Goal: Navigation & Orientation: Find specific page/section

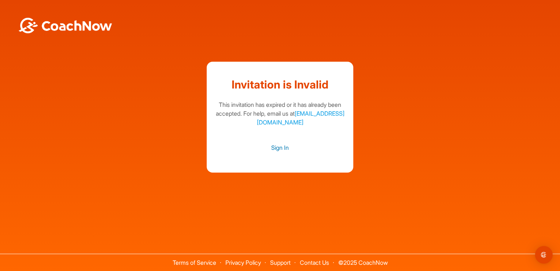
click at [274, 149] on link "Sign In" at bounding box center [280, 148] width 132 height 10
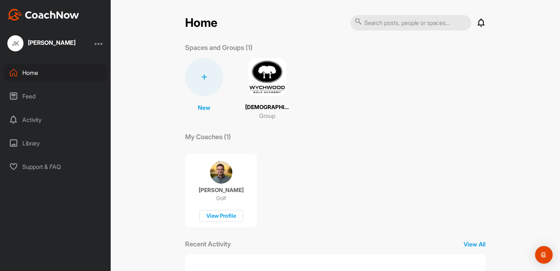
drag, startPoint x: 267, startPoint y: 70, endPoint x: 259, endPoint y: 70, distance: 8.1
click at [259, 70] on img at bounding box center [267, 77] width 38 height 38
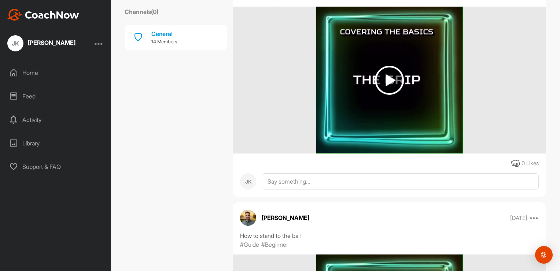
scroll to position [360, 0]
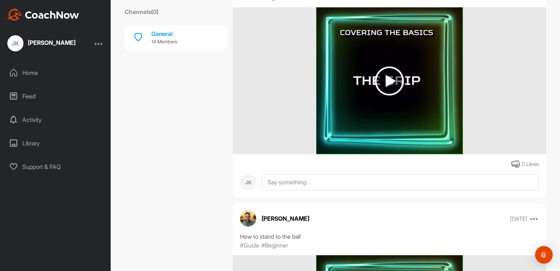
click at [386, 80] on img at bounding box center [389, 80] width 29 height 29
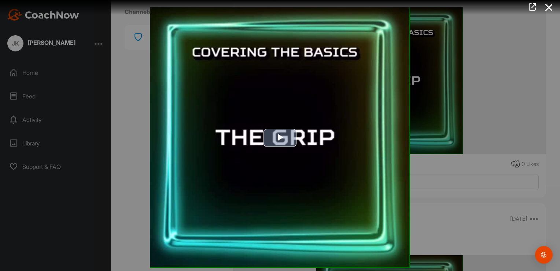
click at [280, 138] on span "Video Player" at bounding box center [280, 138] width 0 height 0
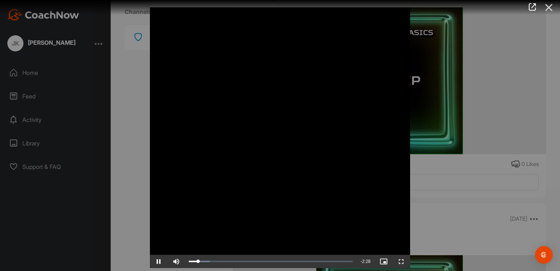
click at [547, 7] on icon at bounding box center [549, 8] width 17 height 14
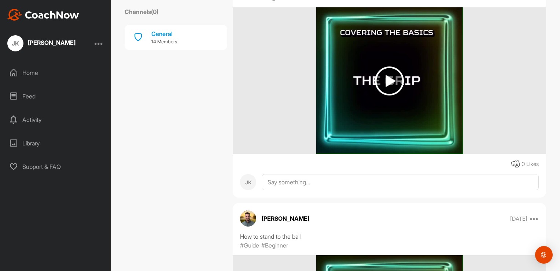
click at [384, 81] on img at bounding box center [389, 80] width 29 height 29
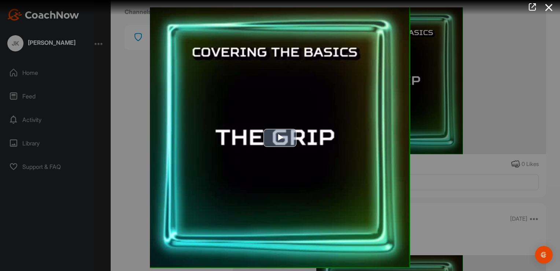
click at [280, 138] on span "Video Player" at bounding box center [280, 138] width 0 height 0
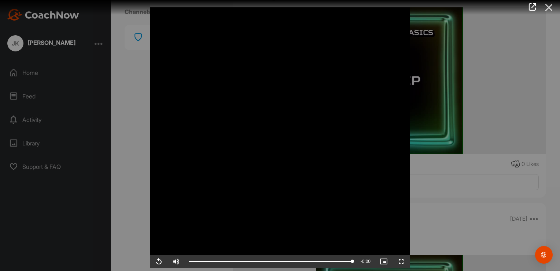
click at [549, 6] on icon at bounding box center [549, 8] width 17 height 14
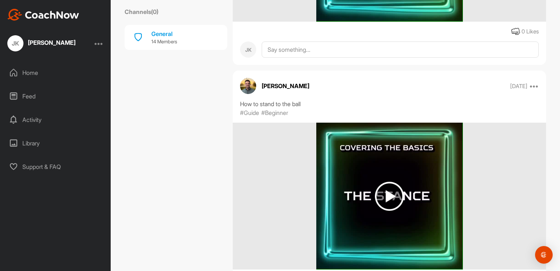
scroll to position [494, 0]
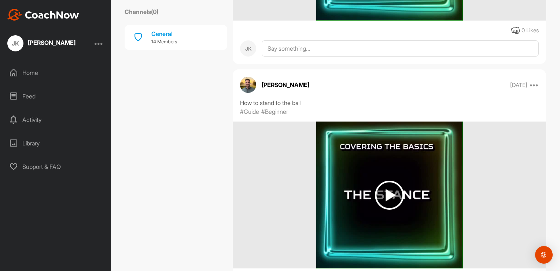
click at [384, 195] on img at bounding box center [389, 194] width 29 height 29
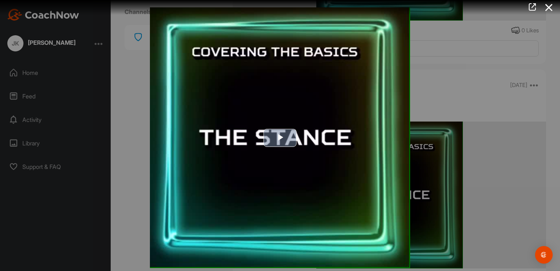
click at [280, 138] on span "Video Player" at bounding box center [280, 138] width 0 height 0
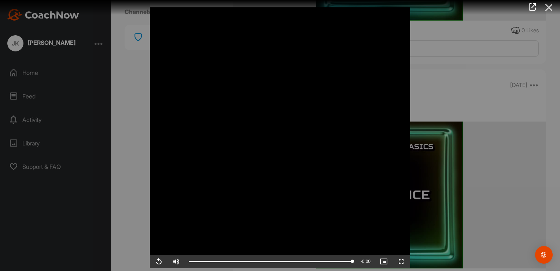
click at [548, 6] on icon at bounding box center [549, 8] width 17 height 14
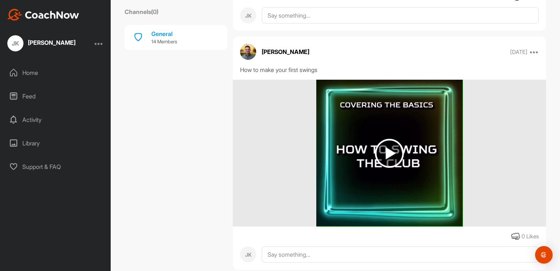
scroll to position [775, 0]
click at [386, 151] on img at bounding box center [389, 153] width 29 height 29
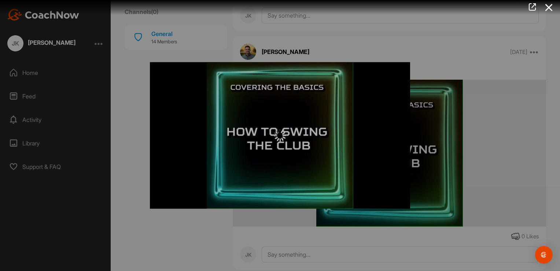
click at [386, 151] on div at bounding box center [280, 135] width 260 height 146
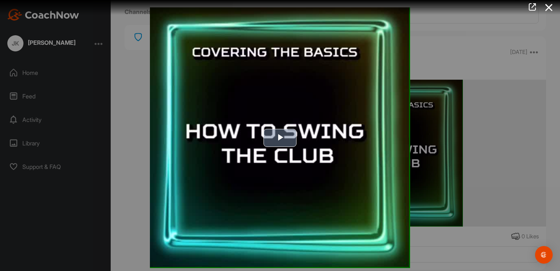
click at [280, 138] on span "Video Player" at bounding box center [280, 138] width 0 height 0
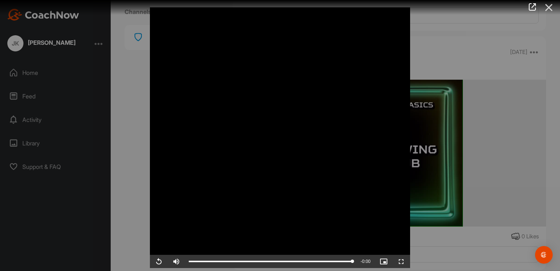
click at [550, 9] on icon at bounding box center [549, 8] width 17 height 14
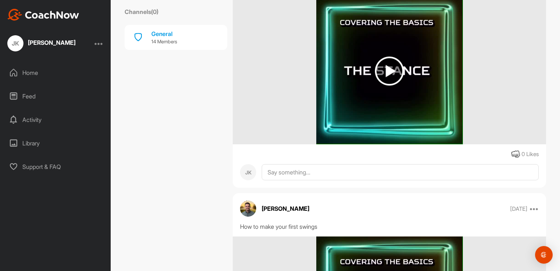
scroll to position [612, 0]
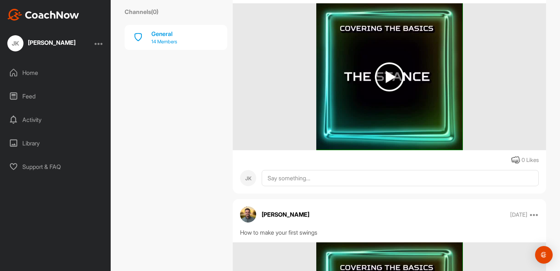
click at [166, 37] on div "General" at bounding box center [164, 33] width 26 height 9
click at [157, 34] on div "General" at bounding box center [164, 33] width 26 height 9
click at [155, 33] on div "General" at bounding box center [164, 33] width 26 height 9
click at [155, 42] on p "14 Members" at bounding box center [164, 41] width 26 height 7
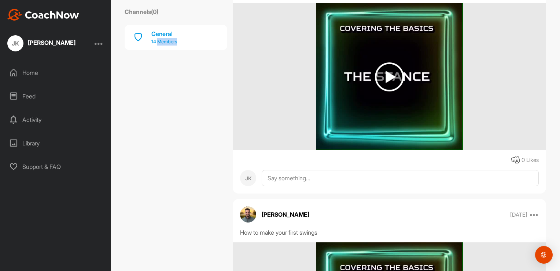
click at [155, 42] on p "14 Members" at bounding box center [164, 41] width 26 height 7
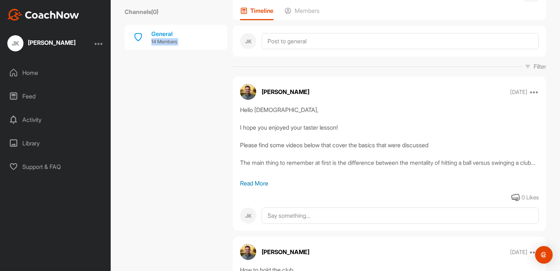
scroll to position [0, 0]
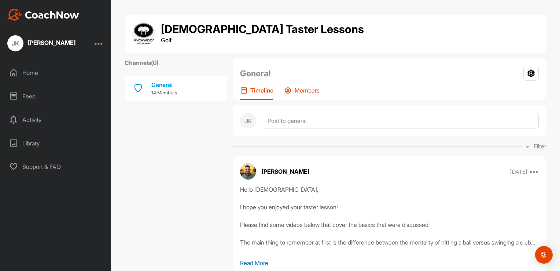
click at [308, 91] on p "Members" at bounding box center [307, 90] width 25 height 7
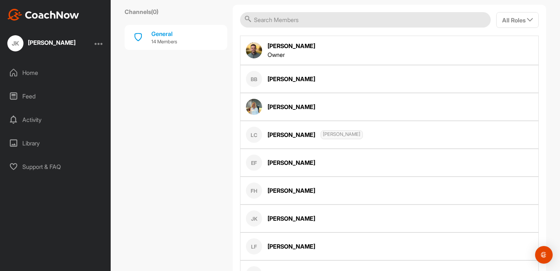
scroll to position [136, 0]
click at [251, 106] on img at bounding box center [254, 107] width 16 height 16
click at [272, 107] on div "[PERSON_NAME]" at bounding box center [292, 107] width 48 height 9
click at [249, 105] on img at bounding box center [254, 107] width 16 height 16
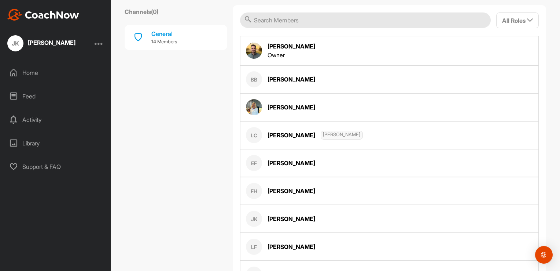
click at [249, 105] on img at bounding box center [254, 107] width 16 height 16
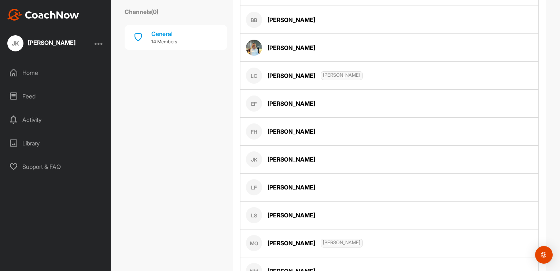
scroll to position [198, 0]
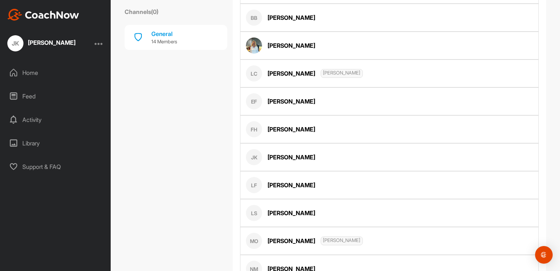
click at [275, 101] on div "[PERSON_NAME]" at bounding box center [292, 101] width 48 height 9
click at [252, 100] on div "EF" at bounding box center [254, 101] width 16 height 16
click at [242, 98] on div "EF [PERSON_NAME]" at bounding box center [389, 101] width 299 height 28
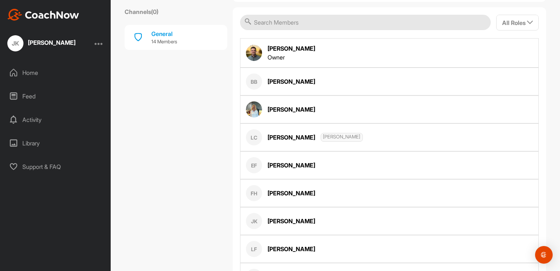
scroll to position [131, 0]
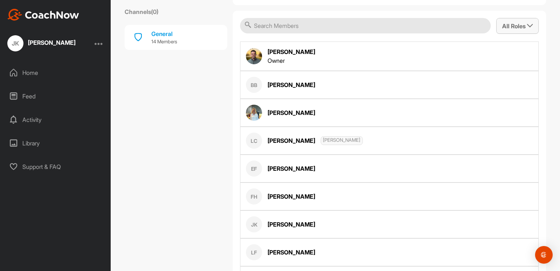
click at [527, 26] on icon "button" at bounding box center [530, 26] width 6 height 6
click at [189, 110] on div "Channels ( 0 ) General 14 Members" at bounding box center [176, 187] width 103 height 520
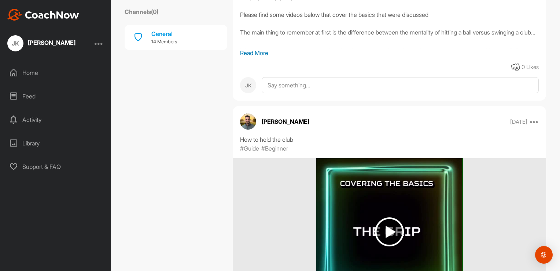
scroll to position [212, 0]
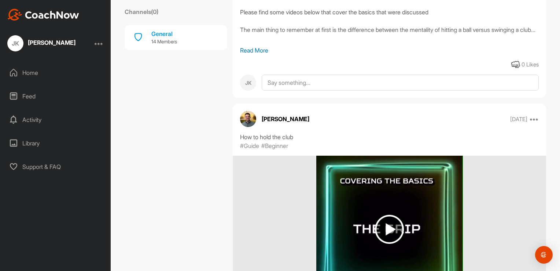
click at [28, 121] on div "Activity" at bounding box center [55, 119] width 103 height 18
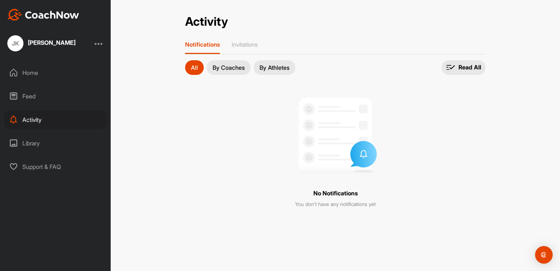
click at [35, 142] on div "Library" at bounding box center [55, 143] width 103 height 18
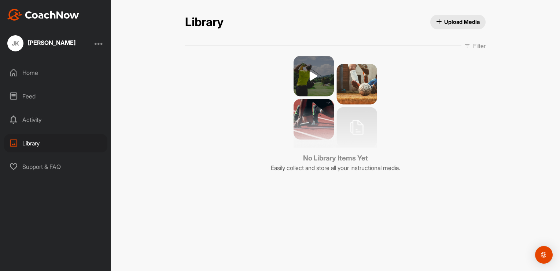
click at [35, 76] on div "Home" at bounding box center [55, 72] width 103 height 18
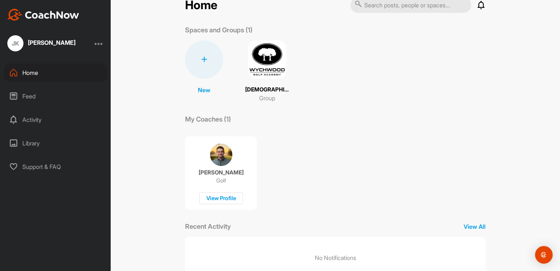
scroll to position [42, 0]
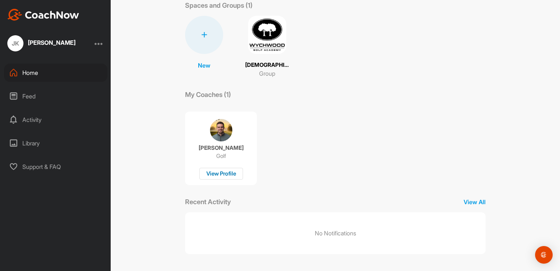
click at [211, 173] on div "View Profile" at bounding box center [222, 174] width 44 height 12
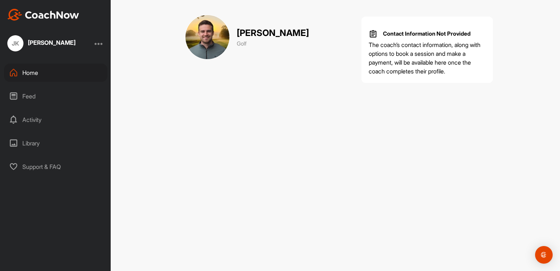
click at [30, 72] on div "Home" at bounding box center [55, 72] width 103 height 18
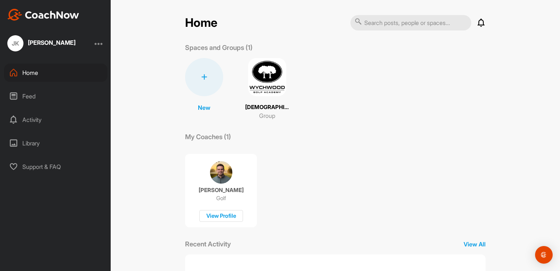
click at [97, 42] on div "JK [PERSON_NAME]" at bounding box center [55, 43] width 111 height 16
click at [44, 42] on div "[PERSON_NAME]" at bounding box center [52, 43] width 48 height 6
click at [14, 45] on div "JK" at bounding box center [15, 43] width 16 height 16
click at [12, 42] on div "JK" at bounding box center [15, 43] width 16 height 16
